Goal: Task Accomplishment & Management: Use online tool/utility

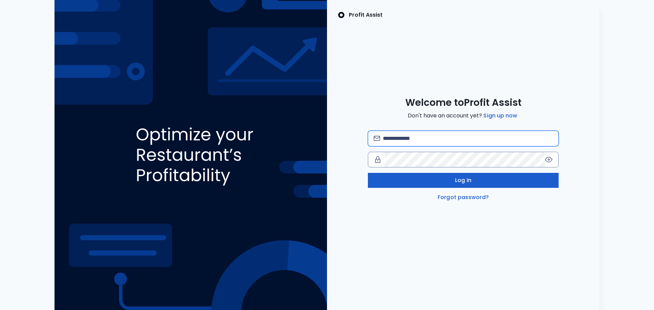
type input "**********"
click at [455, 178] on span "Log in" at bounding box center [463, 181] width 16 height 8
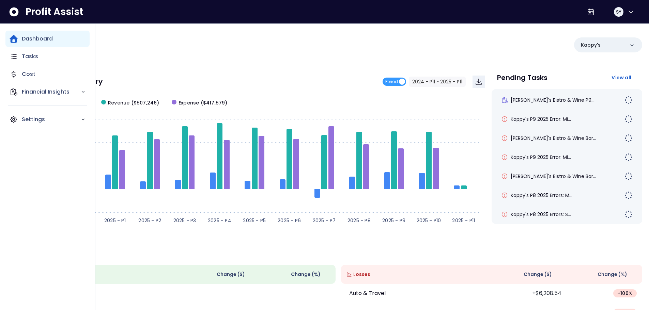
click at [42, 36] on p "Dashboard" at bounding box center [37, 39] width 31 height 8
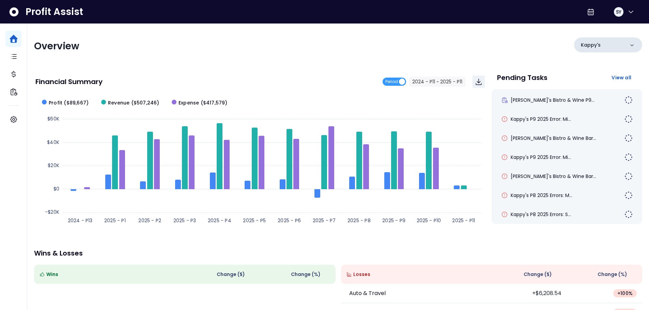
click at [611, 45] on div "Kappy's" at bounding box center [608, 44] width 68 height 15
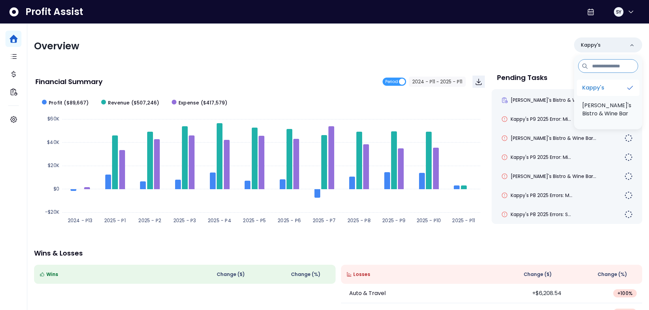
click at [604, 91] on p "Kappy's" at bounding box center [593, 88] width 22 height 8
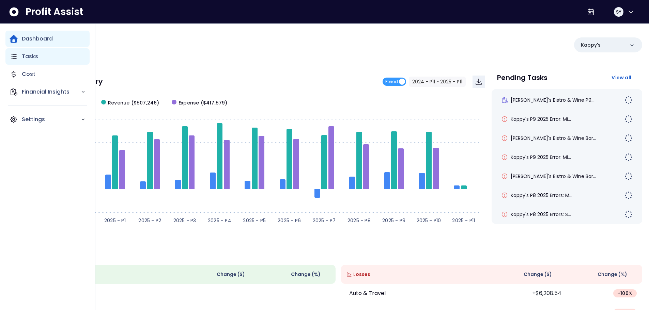
click at [29, 57] on p "Tasks" at bounding box center [30, 56] width 16 height 8
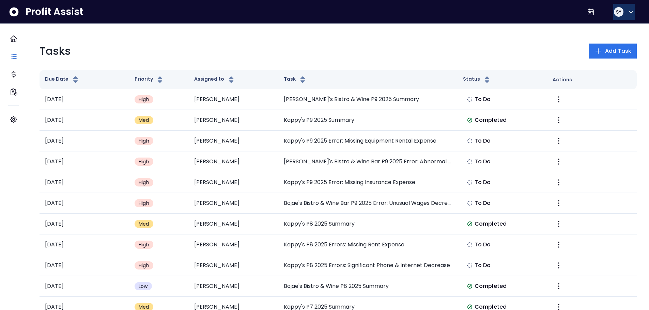
click at [627, 12] on icon "button" at bounding box center [631, 12] width 8 height 8
click at [495, 53] on div "Tasks Add Task" at bounding box center [338, 51] width 597 height 16
